Goal: Find specific page/section: Find specific page/section

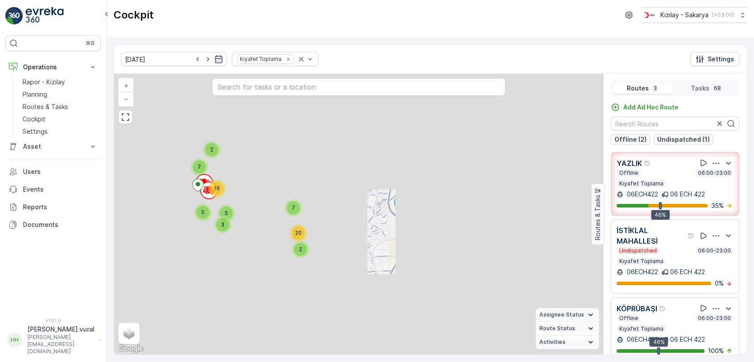
drag, startPoint x: 213, startPoint y: 254, endPoint x: 256, endPoint y: 248, distance: 43.2
click at [260, 266] on div "2 3 5 5 7 16 7 2 20 + − Satellite Roadmap Terrain Hybrid Leaflet Keyboard short…" at bounding box center [359, 214] width 490 height 281
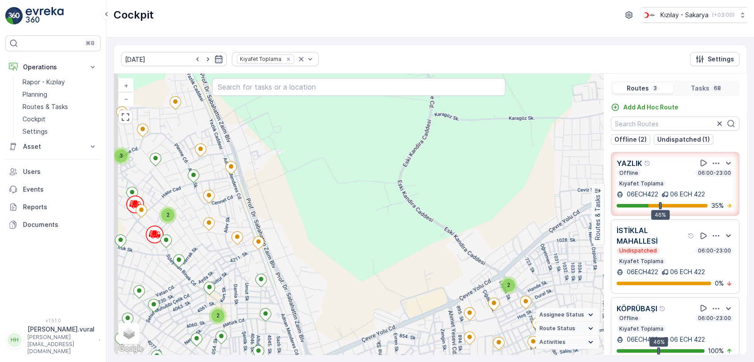
drag, startPoint x: 184, startPoint y: 202, endPoint x: 243, endPoint y: 214, distance: 59.9
click at [232, 215] on div "3 2 2 2 2 2 2 2 2 2 + − Satellite Roadmap Terrain Hybrid Leaflet Keyboard short…" at bounding box center [359, 214] width 490 height 281
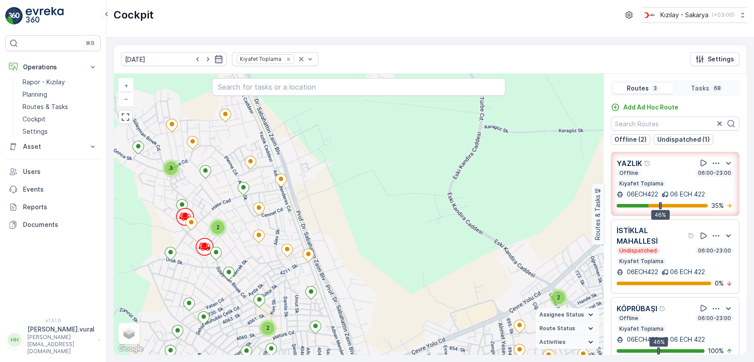
drag, startPoint x: 224, startPoint y: 199, endPoint x: 247, endPoint y: 194, distance: 23.3
click at [247, 194] on div "3 2 2 2 2 2 2 2 2 2 + − Satellite Roadmap Terrain Hybrid Leaflet Keyboard short…" at bounding box center [359, 214] width 490 height 281
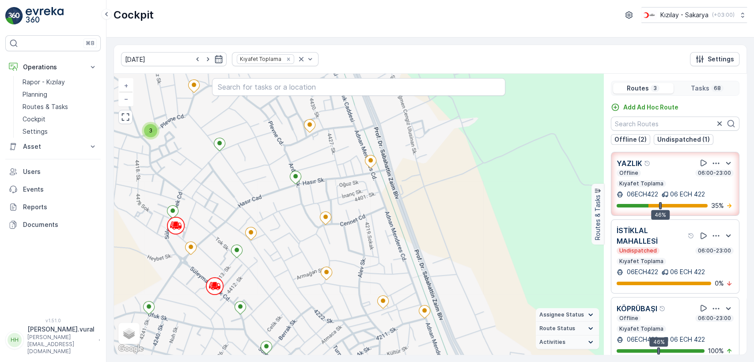
drag, startPoint x: 248, startPoint y: 186, endPoint x: 247, endPoint y: 220, distance: 34.0
click at [247, 220] on div "3 + − Satellite Roadmap Terrain Hybrid Leaflet Keyboard shortcuts Map Data Map …" at bounding box center [359, 214] width 490 height 281
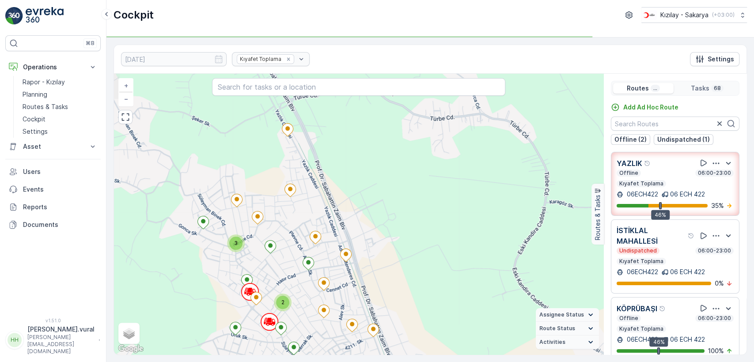
drag, startPoint x: 346, startPoint y: 205, endPoint x: 348, endPoint y: 193, distance: 11.7
click at [348, 193] on div "3 2 2 2 2 2 2 2 2 2 + − Satellite Roadmap Terrain Hybrid Leaflet Keyboard short…" at bounding box center [359, 214] width 490 height 281
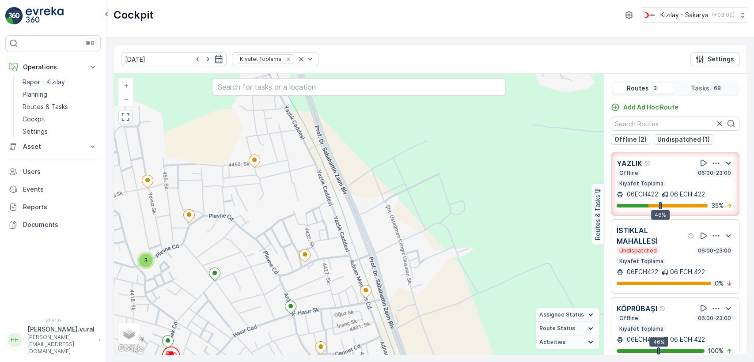
drag, startPoint x: 335, startPoint y: 209, endPoint x: 343, endPoint y: 168, distance: 41.8
click at [343, 168] on div "3 + − Satellite Roadmap Terrain Hybrid Leaflet Keyboard shortcuts Map Data Map …" at bounding box center [359, 214] width 490 height 281
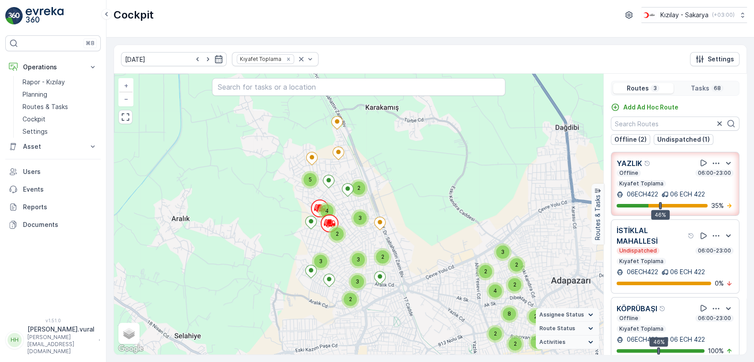
drag, startPoint x: 392, startPoint y: 206, endPoint x: 417, endPoint y: 194, distance: 28.1
click at [418, 194] on div "2 3 3 2 5 3 2 2 3 4 3 2 2 2 2 2 2 4 2 8 22037524 + − Satellite Roadmap Terrain …" at bounding box center [359, 214] width 490 height 281
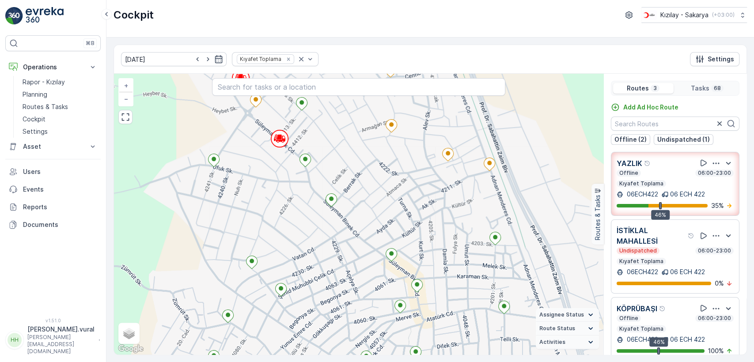
drag, startPoint x: 391, startPoint y: 183, endPoint x: 370, endPoint y: 255, distance: 75.4
click at [370, 255] on div "3 + − Satellite Roadmap Terrain Hybrid Leaflet Keyboard shortcuts Map Data Map …" at bounding box center [359, 214] width 490 height 281
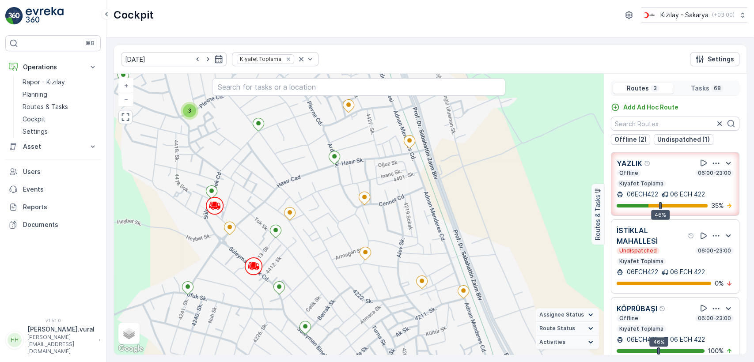
drag, startPoint x: 385, startPoint y: 165, endPoint x: 376, endPoint y: 232, distance: 67.3
click at [376, 232] on div "3 + − Satellite Roadmap Terrain Hybrid Leaflet Keyboard shortcuts Map Data Map …" at bounding box center [359, 214] width 490 height 281
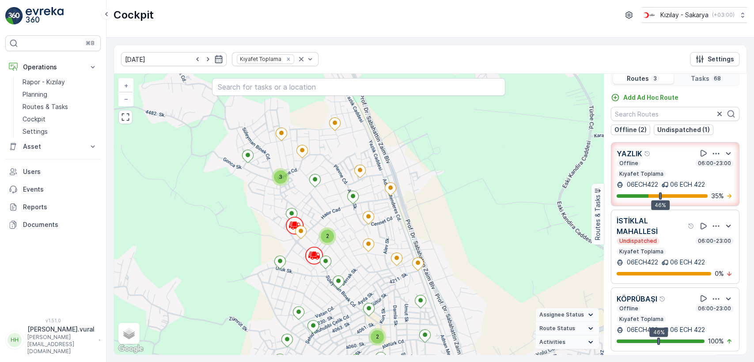
scroll to position [14, 0]
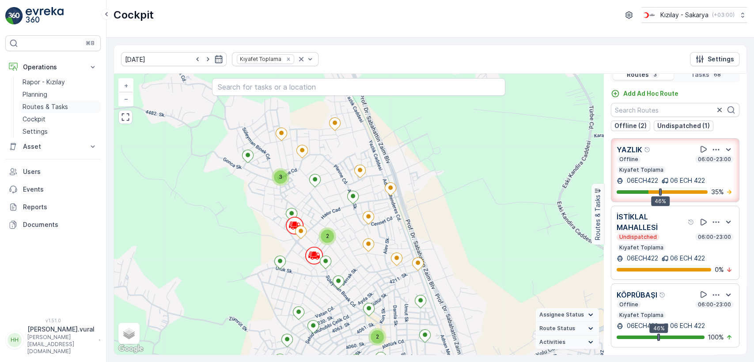
click at [67, 106] on link "Routes & Tasks" at bounding box center [60, 107] width 82 height 12
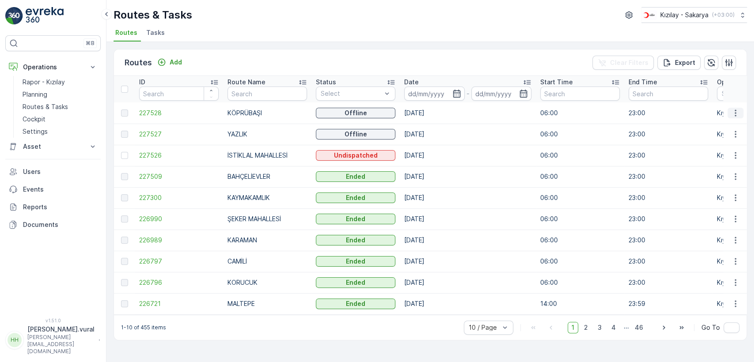
click at [731, 116] on icon "button" at bounding box center [735, 113] width 9 height 9
click at [725, 128] on span "See More Details" at bounding box center [714, 126] width 51 height 9
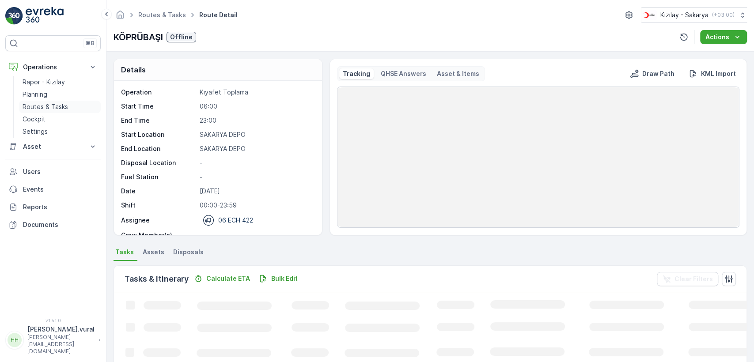
click at [39, 106] on p "Routes & Tasks" at bounding box center [46, 107] width 46 height 9
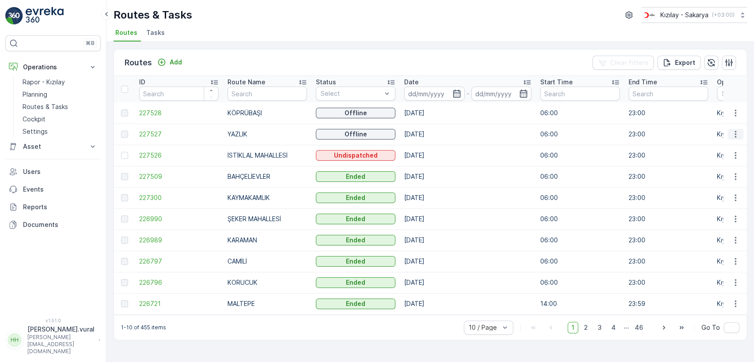
click at [744, 137] on td at bounding box center [735, 134] width 24 height 21
click at [737, 132] on icon "button" at bounding box center [735, 134] width 9 height 9
click at [725, 146] on span "See More Details" at bounding box center [714, 147] width 51 height 9
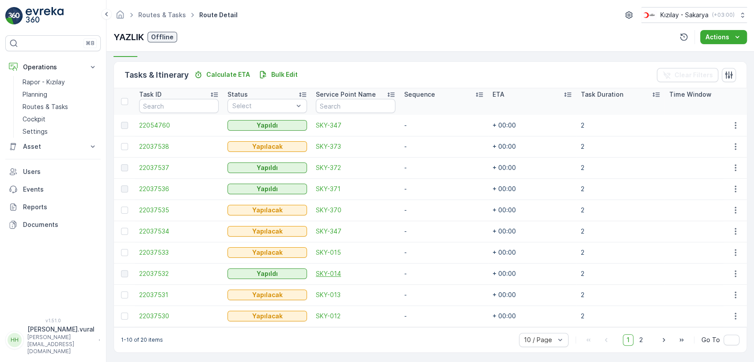
scroll to position [210, 0]
